Goal: Task Accomplishment & Management: Manage account settings

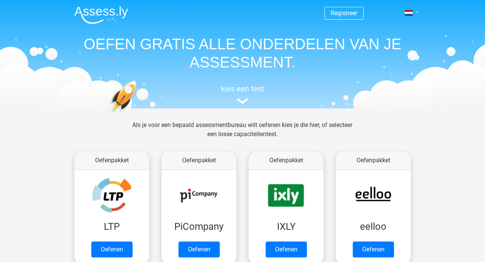
click at [414, 14] on link at bounding box center [409, 12] width 15 height 9
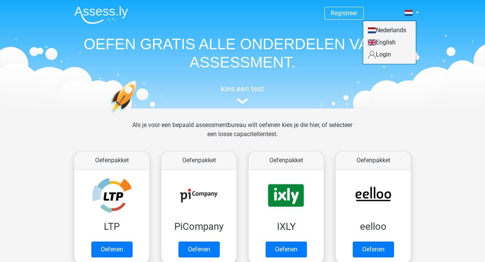
click at [382, 53] on link "Login" at bounding box center [390, 55] width 52 height 12
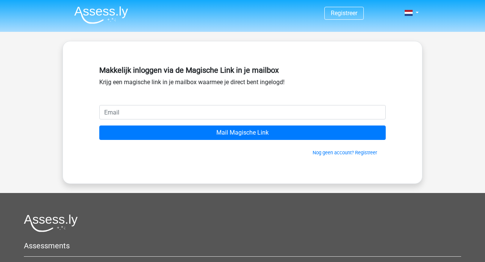
click at [113, 115] on input "email" at bounding box center [242, 112] width 287 height 14
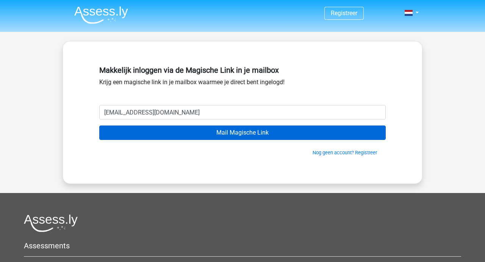
type input "bjvoerman@gmail.com"
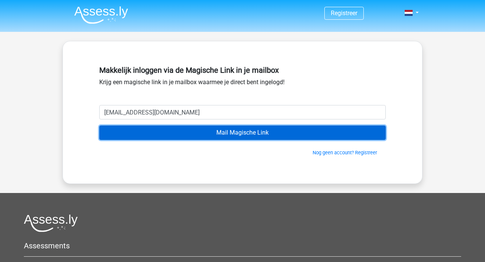
click at [226, 129] on input "Mail Magische Link" at bounding box center [242, 133] width 287 height 14
